Goal: Task Accomplishment & Management: Manage account settings

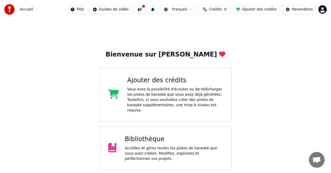
click at [257, 126] on div "Bienvenue sur Youka Ajouter des crédits Vous avez la possibilité d'écouter ou d…" at bounding box center [165, 121] width 331 height 205
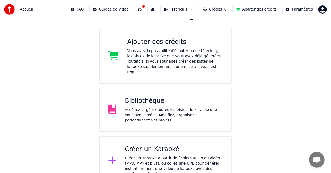
drag, startPoint x: 143, startPoint y: 144, endPoint x: 140, endPoint y: 130, distance: 13.6
click at [140, 136] on div "Créer un Karaoké Créez un karaoké à partir de fichiers audio ou vidéo (MP3, MP4…" at bounding box center [165, 160] width 132 height 49
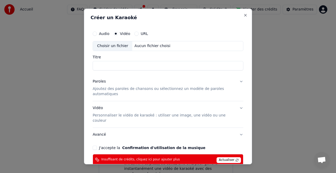
click at [140, 130] on button "Avancé" at bounding box center [168, 134] width 151 height 14
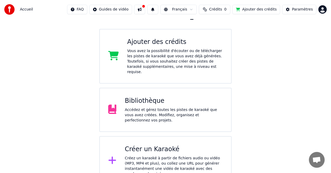
click at [323, 9] on html "Accueil FAQ Guides de vidéo Français Crédits 0 Ajouter des crédits Paramètres B…" at bounding box center [165, 73] width 331 height 223
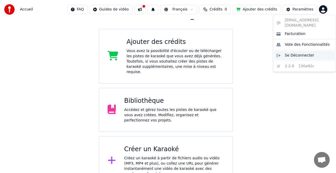
click at [289, 53] on span "Se Déconnecter" at bounding box center [299, 55] width 29 height 5
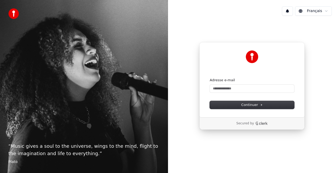
click at [215, 84] on div "Adresse e-mail" at bounding box center [252, 85] width 84 height 15
click at [216, 88] on input "Adresse e-mail" at bounding box center [252, 88] width 84 height 8
paste input "**********"
click at [233, 103] on button "Continuer" at bounding box center [252, 105] width 84 height 8
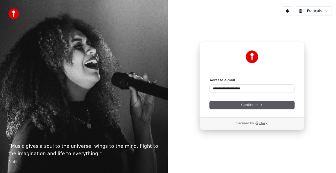
type input "**********"
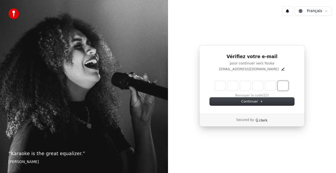
paste input "*"
type input "******"
type input "*"
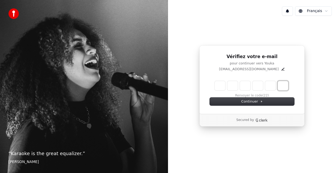
type input "*"
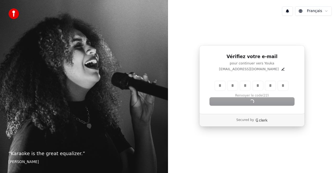
click at [242, 101] on div "Continuer" at bounding box center [252, 101] width 84 height 8
